Goal: Use online tool/utility: Utilize a website feature to perform a specific function

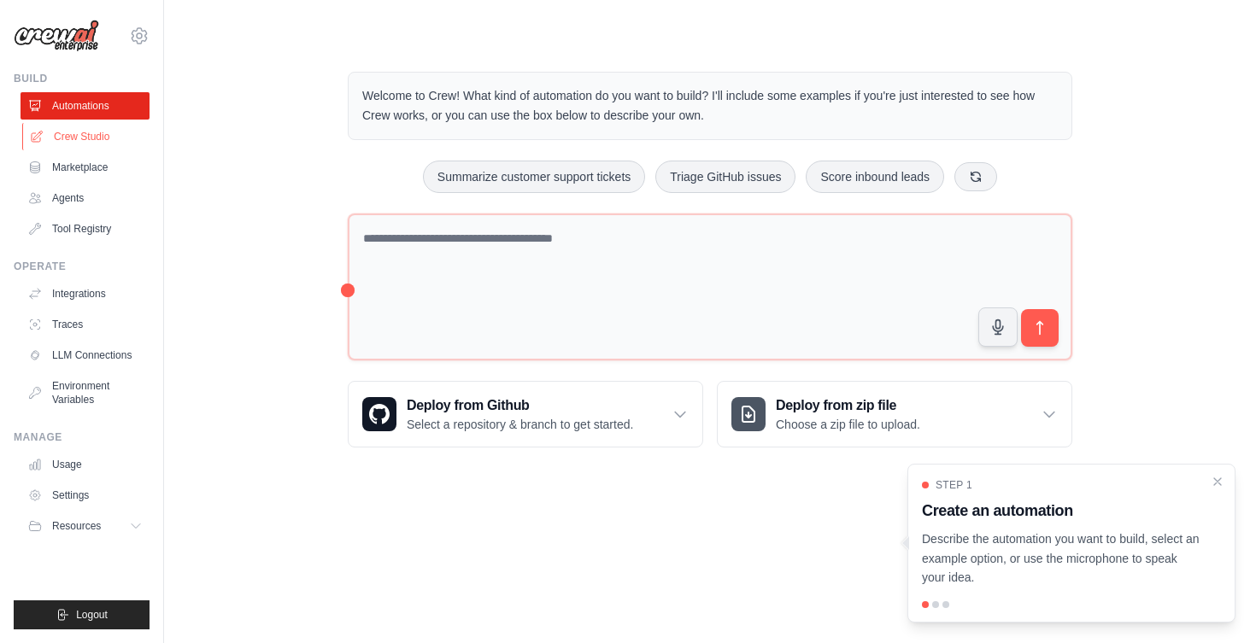
click at [81, 136] on link "Crew Studio" at bounding box center [86, 136] width 129 height 27
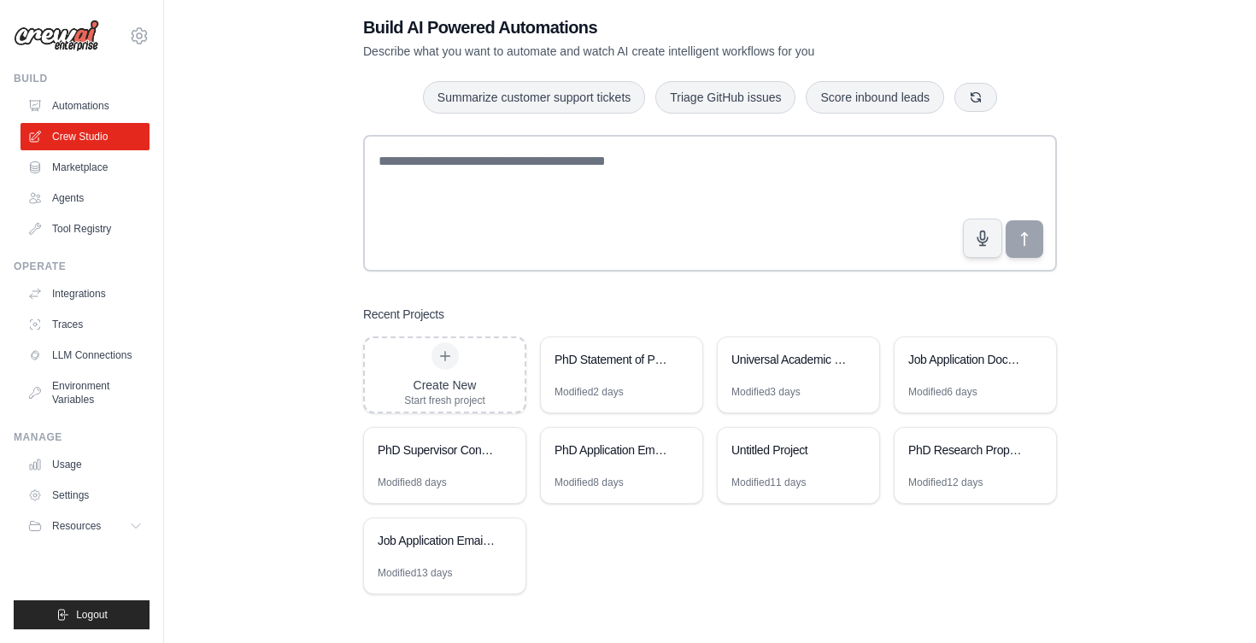
scroll to position [34, 0]
click at [608, 364] on div "PhD Statement of Purpose Multi-Agent Pipeline" at bounding box center [612, 359] width 117 height 17
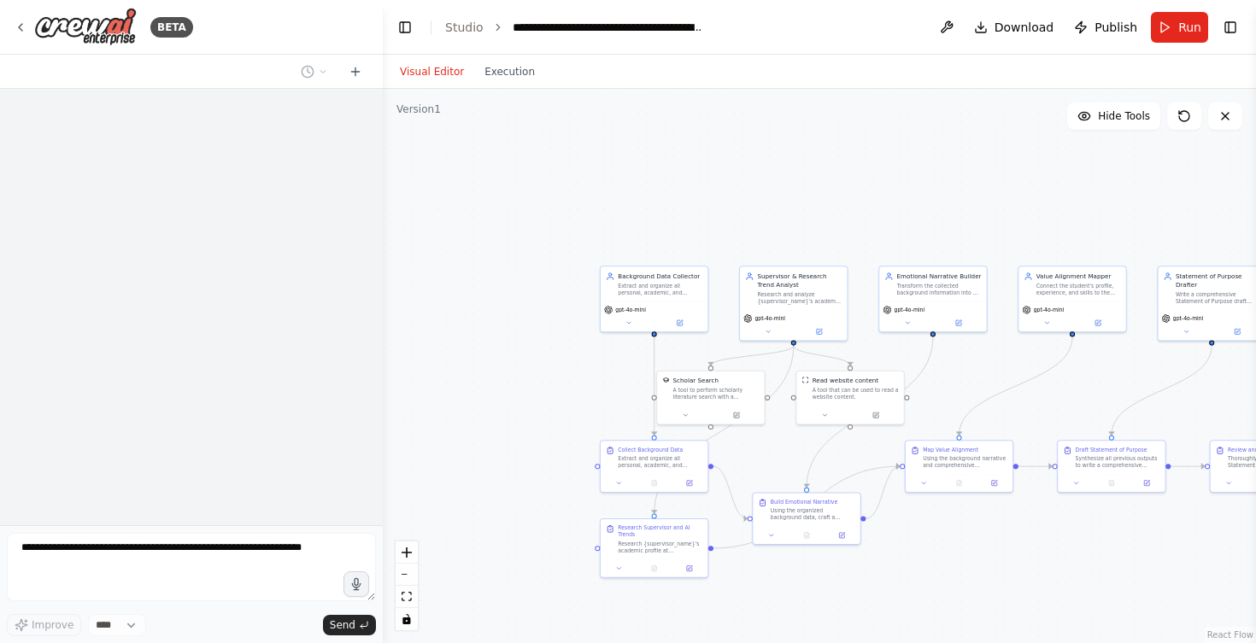
scroll to position [5255, 0]
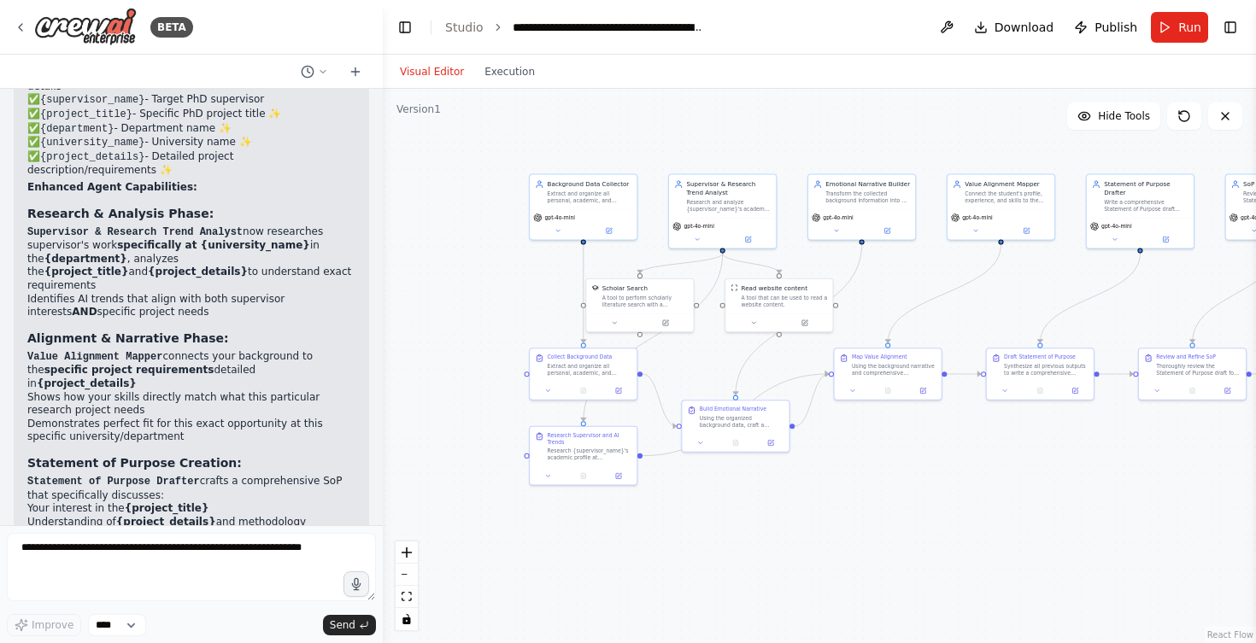
drag, startPoint x: 994, startPoint y: 571, endPoint x: 919, endPoint y: 474, distance: 122.3
click at [919, 474] on div ".deletable-edge-delete-btn { width: 20px; height: 20px; border: 0px solid #ffff…" at bounding box center [819, 366] width 873 height 554
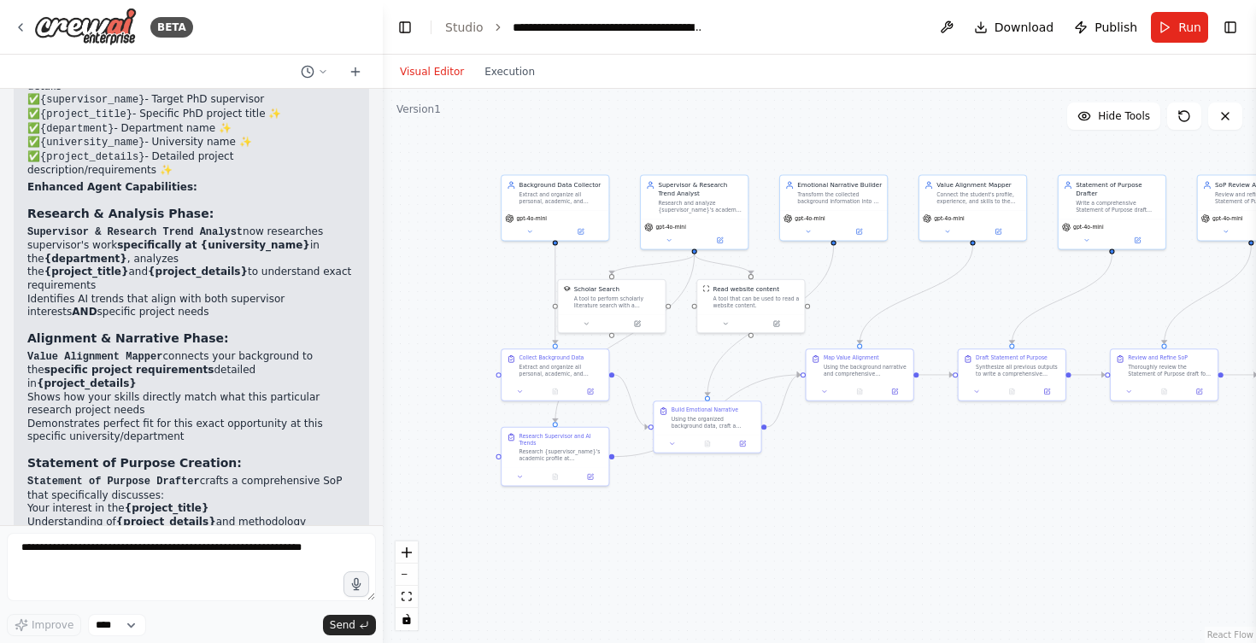
drag, startPoint x: 919, startPoint y: 474, endPoint x: 878, endPoint y: 488, distance: 43.2
click at [878, 488] on div ".deletable-edge-delete-btn { width: 20px; height: 20px; border: 0px solid #ffff…" at bounding box center [819, 366] width 873 height 554
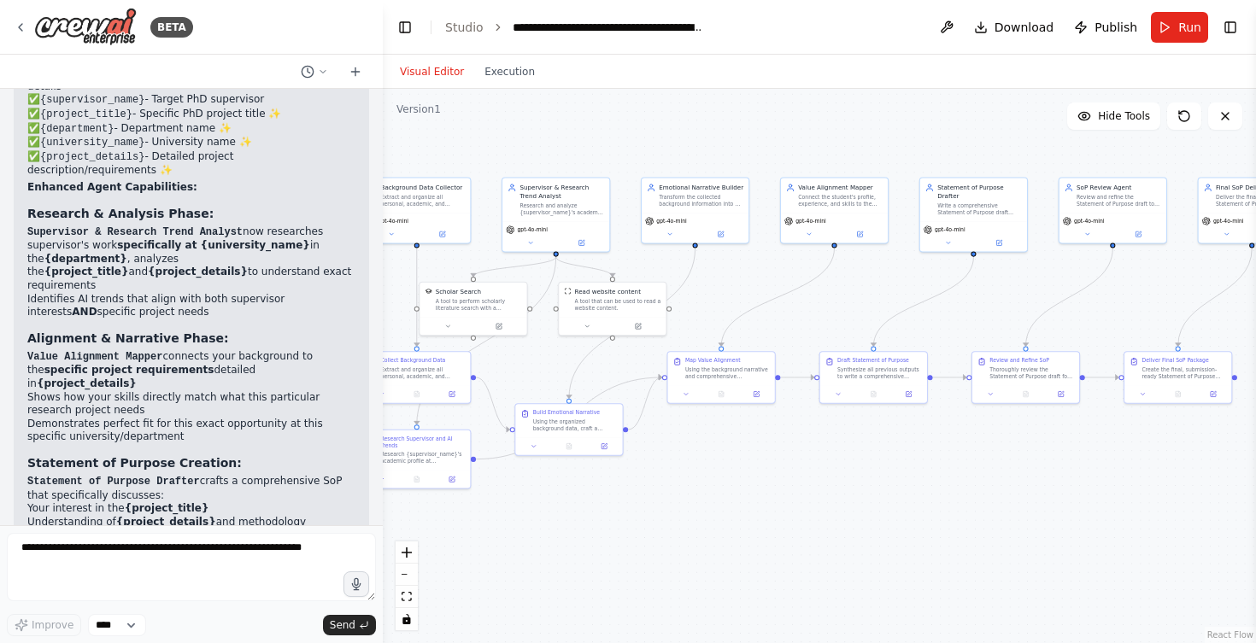
drag, startPoint x: 912, startPoint y: 454, endPoint x: 856, endPoint y: 450, distance: 56.5
click at [853, 449] on div ".deletable-edge-delete-btn { width: 20px; height: 20px; border: 0px solid #ffff…" at bounding box center [819, 366] width 873 height 554
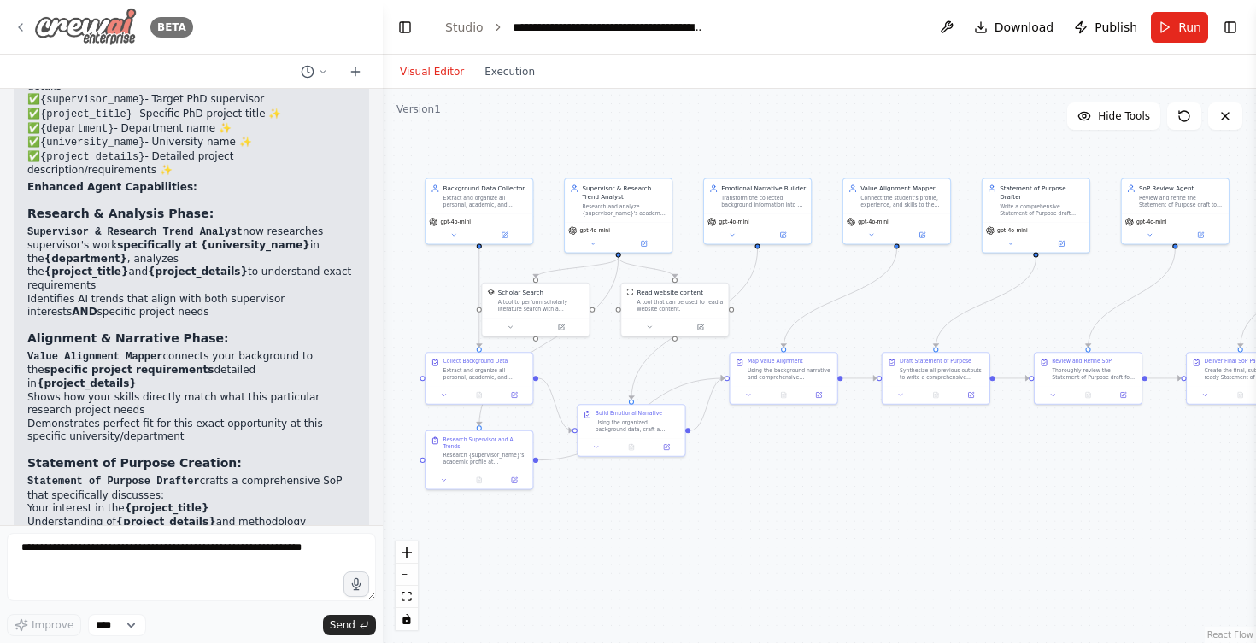
click at [23, 22] on icon at bounding box center [21, 28] width 14 height 14
